Goal: Use online tool/utility

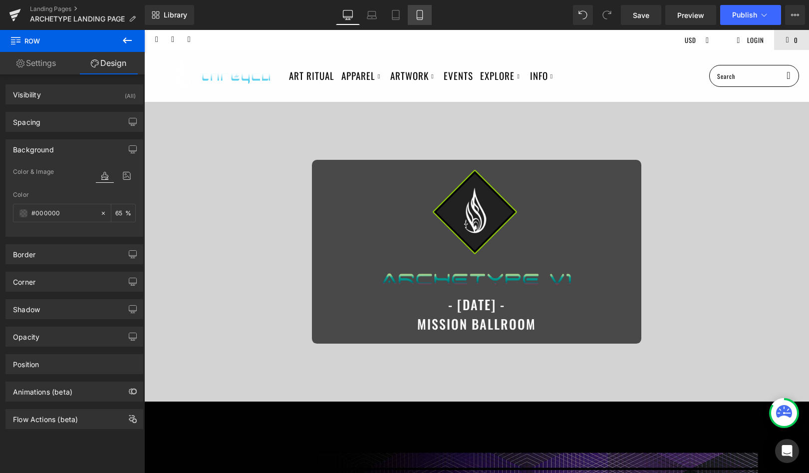
click at [420, 23] on link "Mobile" at bounding box center [420, 15] width 24 height 20
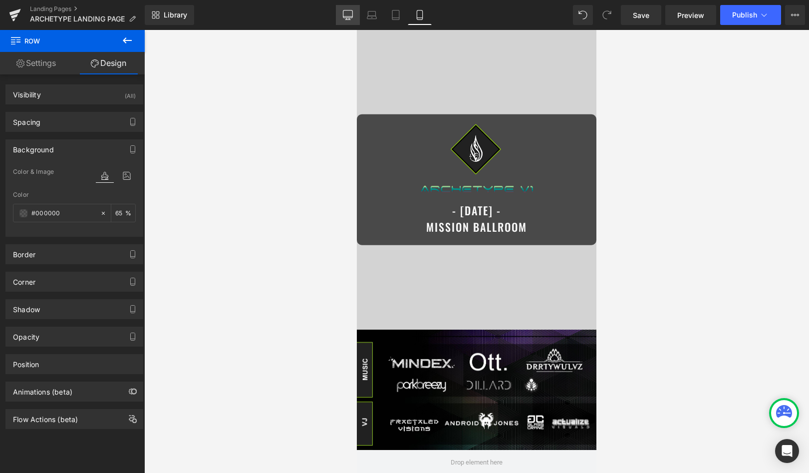
click at [345, 16] on icon at bounding box center [347, 16] width 9 height 0
type input "65"
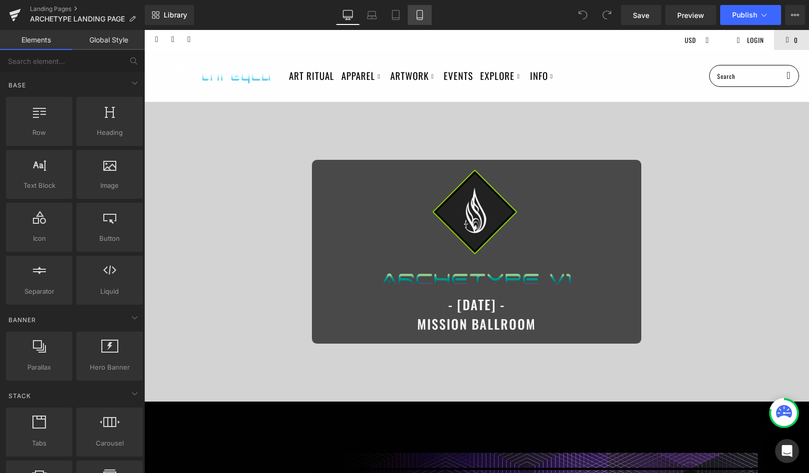
click at [414, 18] on link "Mobile" at bounding box center [420, 15] width 24 height 20
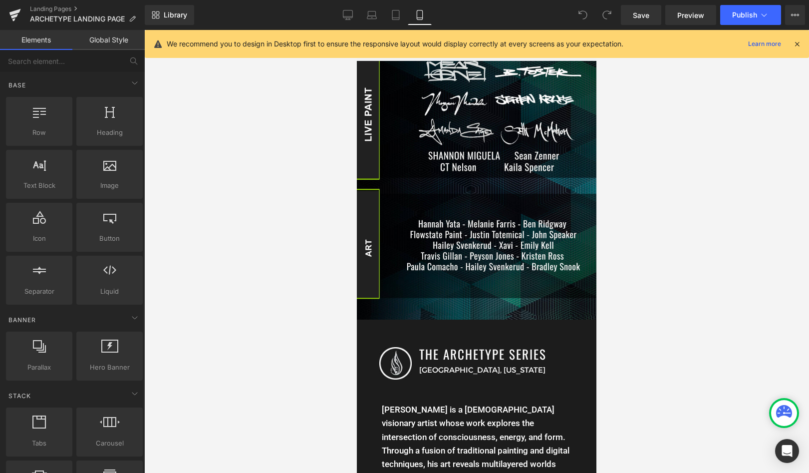
scroll to position [715, 0]
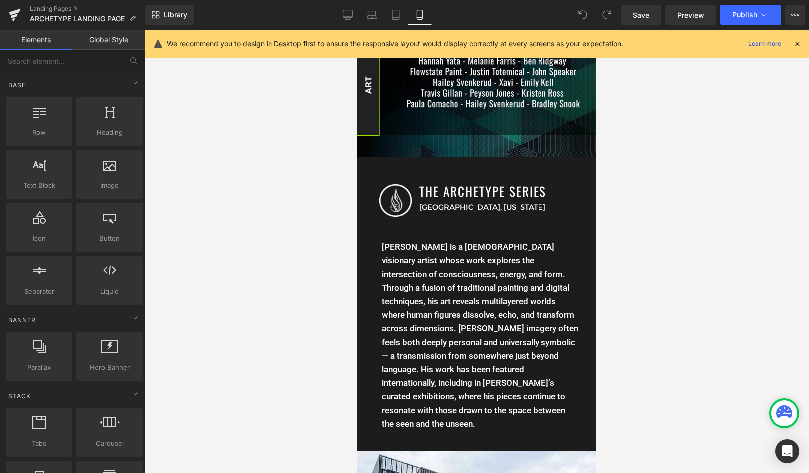
click at [798, 42] on icon at bounding box center [797, 43] width 9 height 9
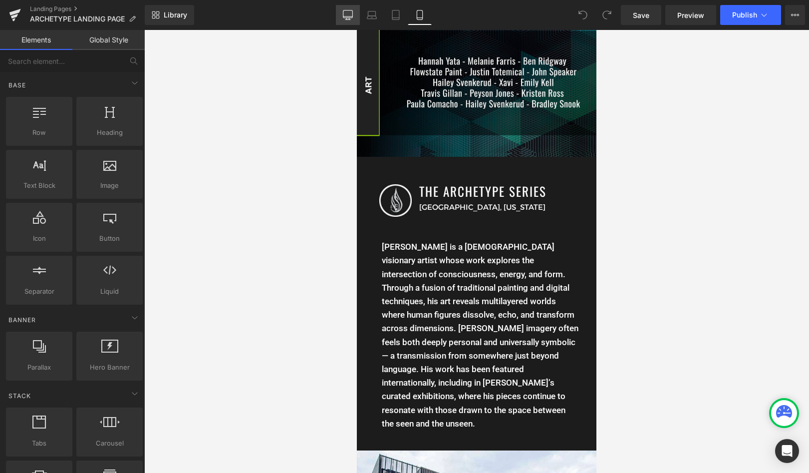
click at [350, 18] on icon at bounding box center [348, 15] width 10 height 10
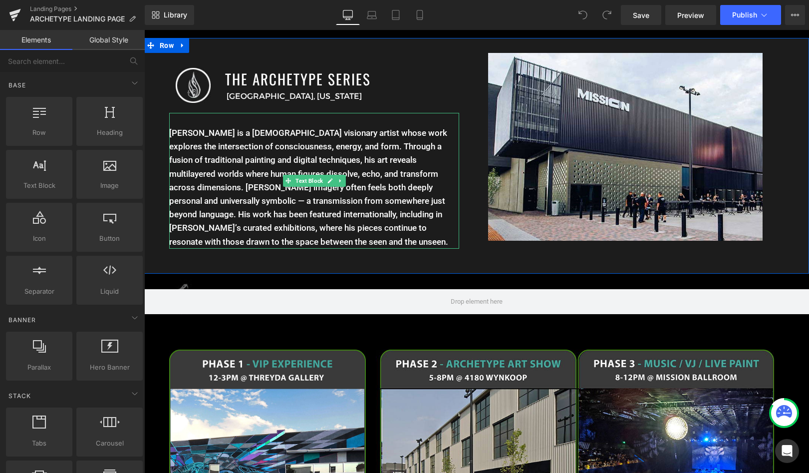
scroll to position [1313, 0]
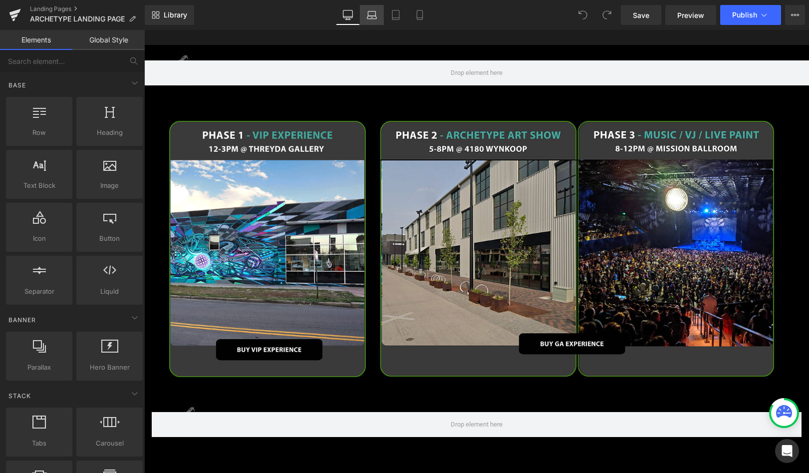
click at [370, 24] on link "Laptop" at bounding box center [372, 15] width 24 height 20
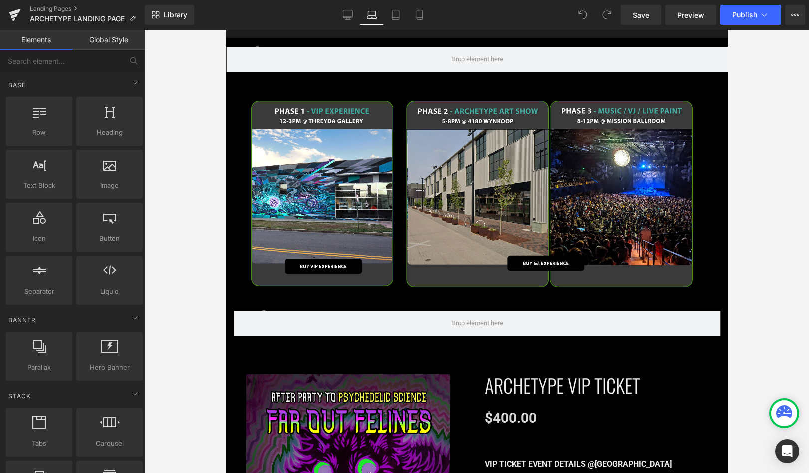
click at [380, 16] on link "Laptop" at bounding box center [372, 15] width 24 height 20
click at [387, 14] on link "Tablet" at bounding box center [396, 15] width 24 height 20
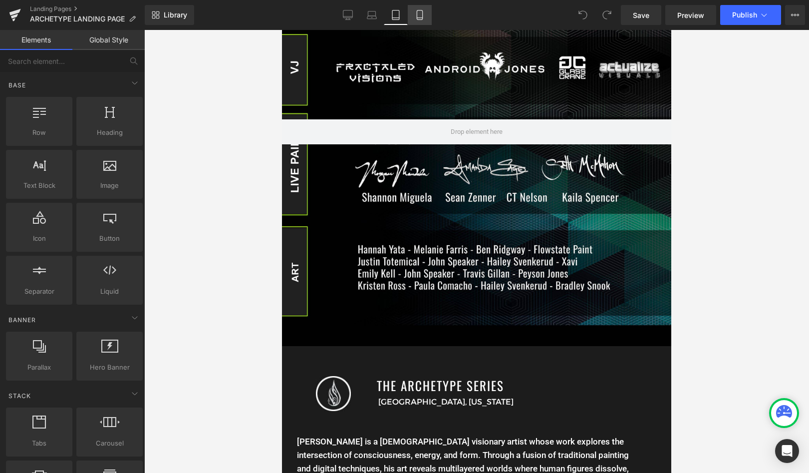
click at [416, 12] on icon at bounding box center [420, 15] width 10 height 10
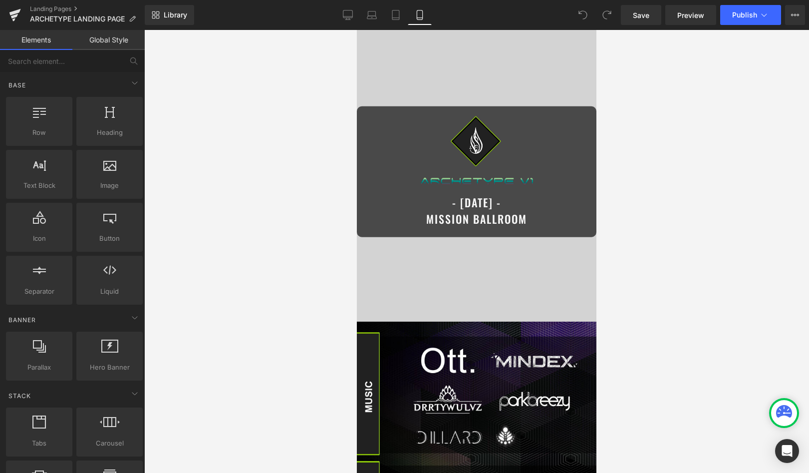
scroll to position [0, 0]
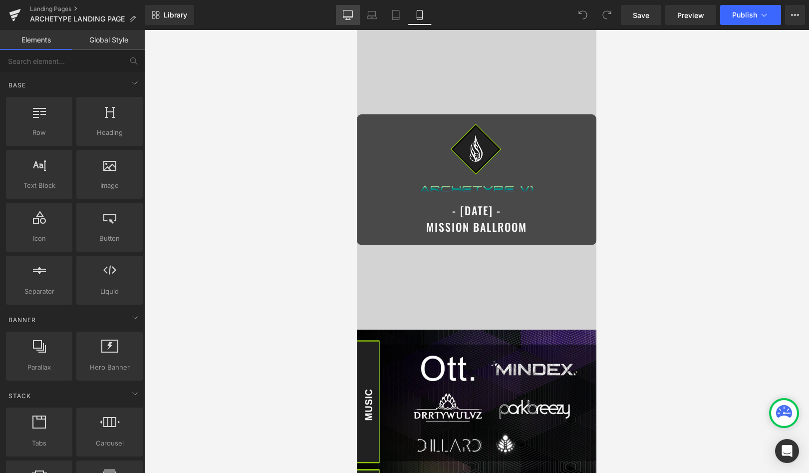
click at [344, 12] on icon at bounding box center [348, 15] width 10 height 10
